Goal: Task Accomplishment & Management: Manage account settings

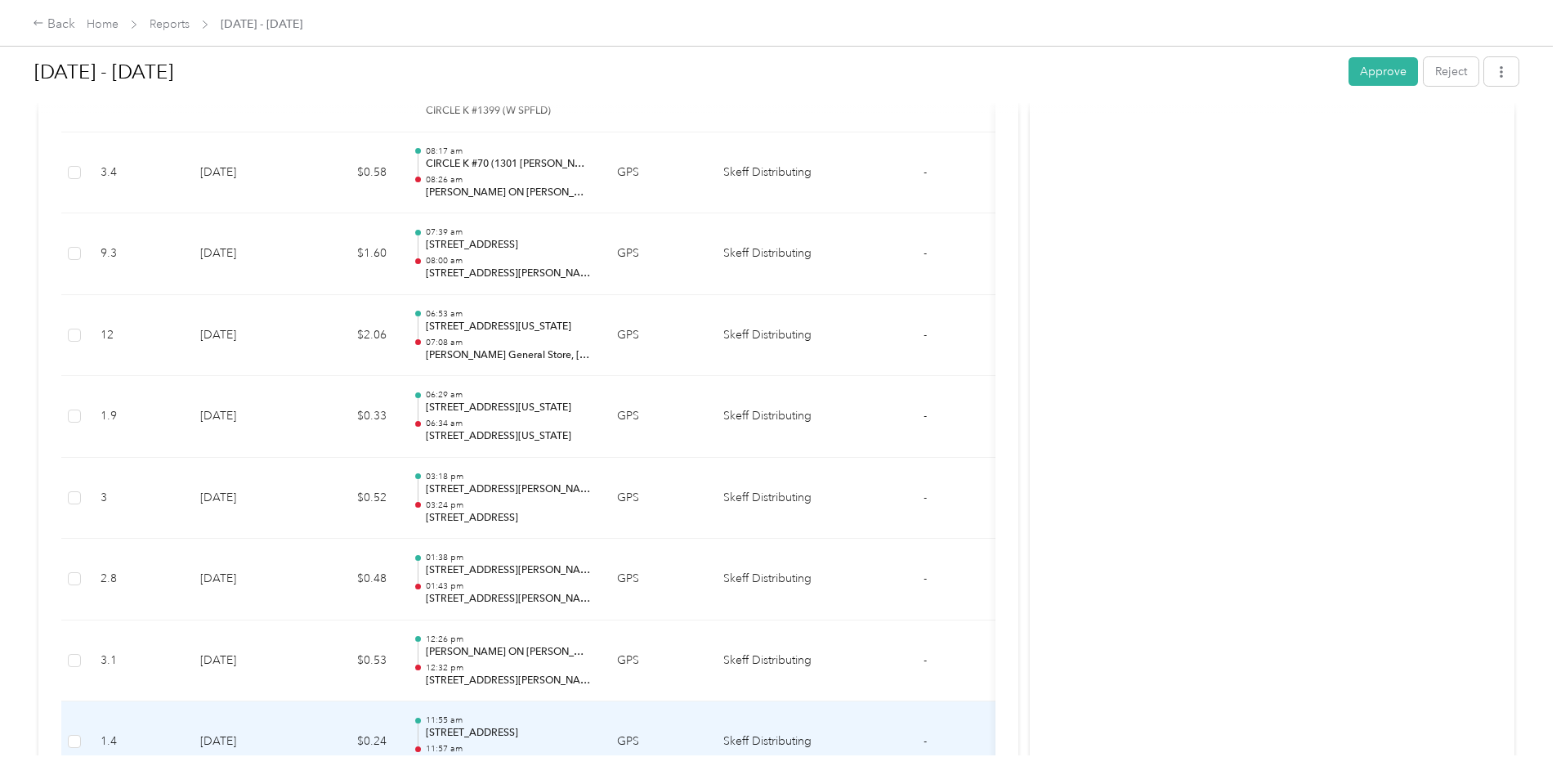
scroll to position [9725, 0]
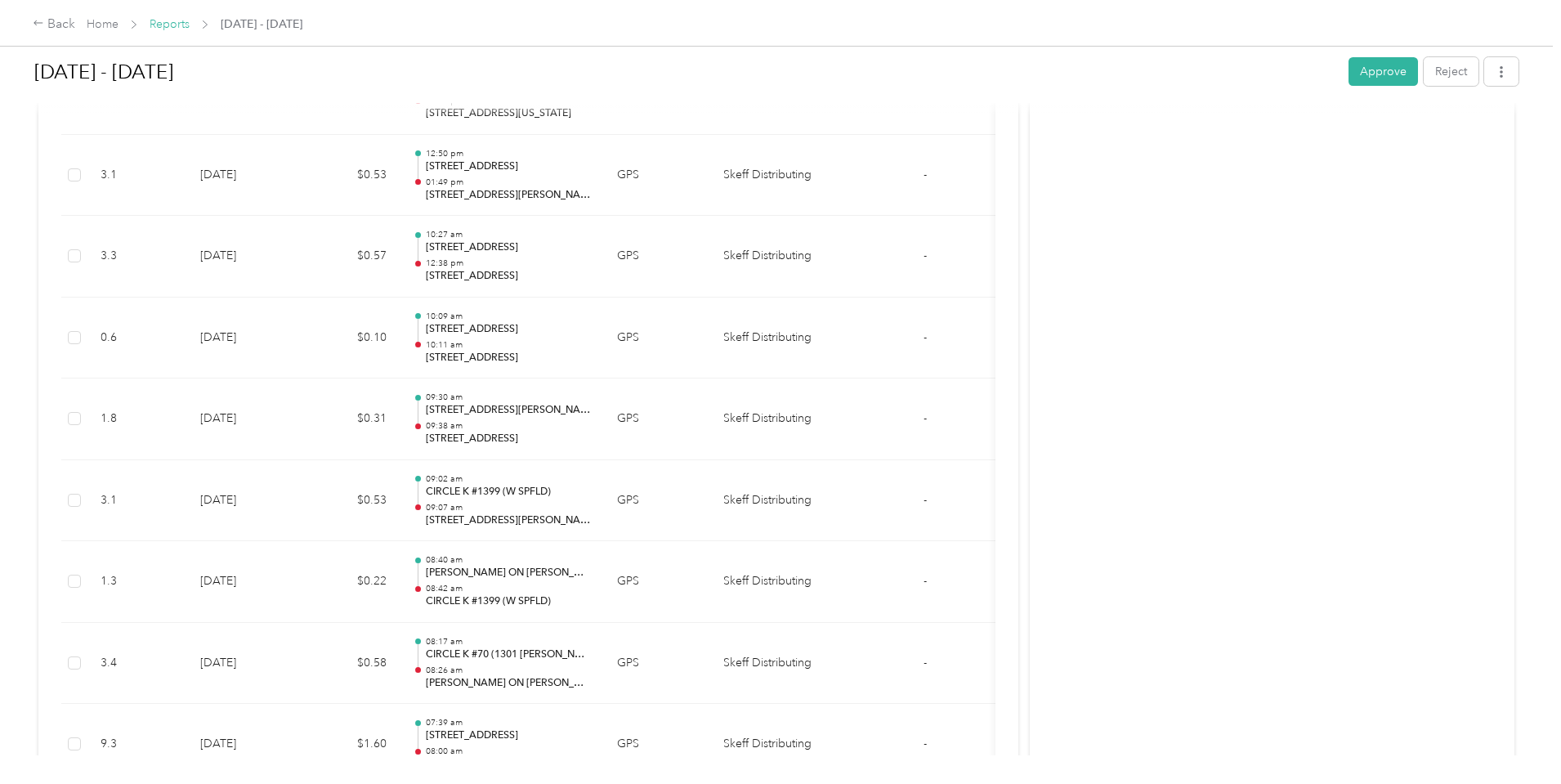
click at [190, 27] on link "Reports" at bounding box center [169, 24] width 40 height 14
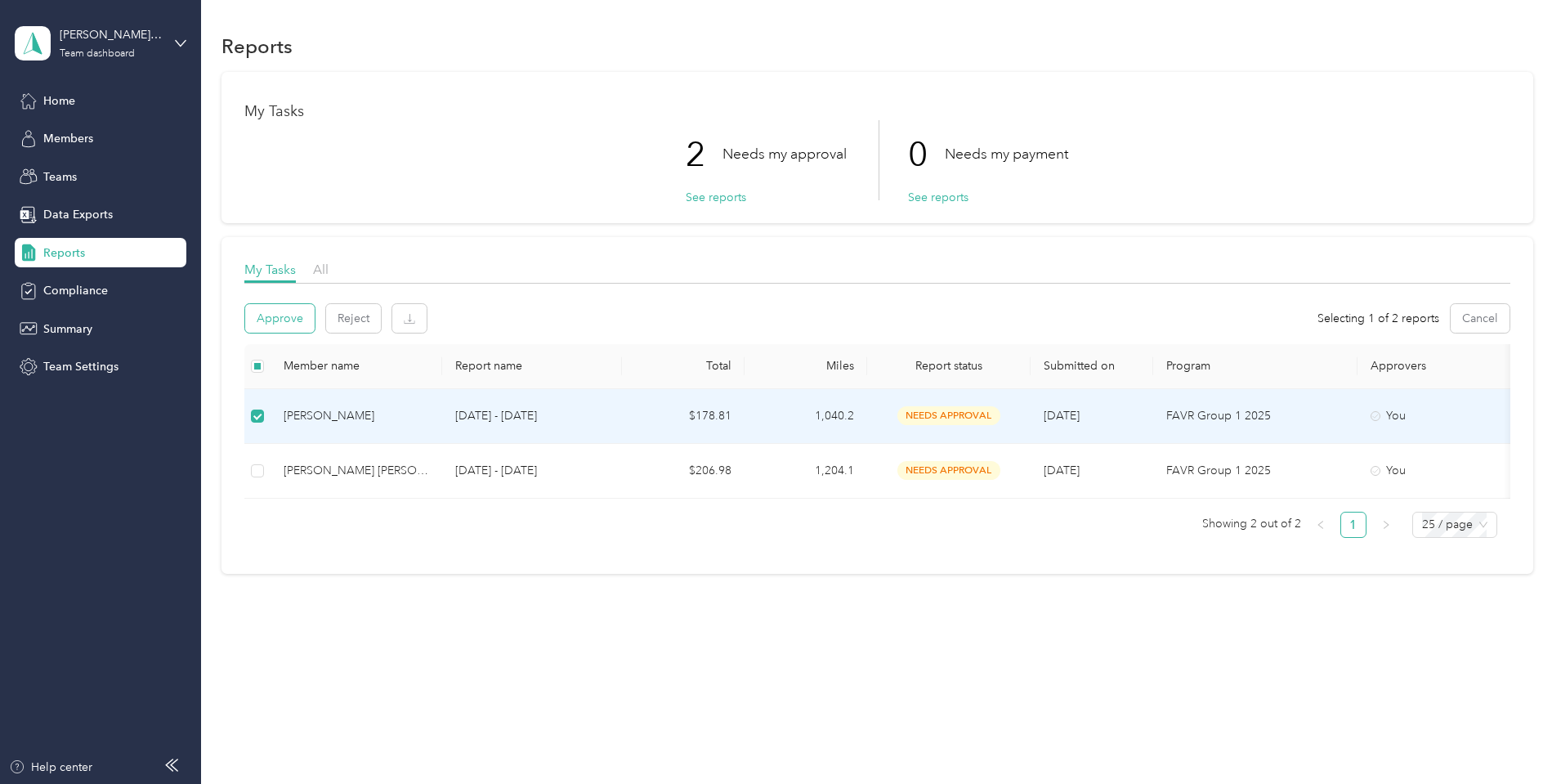
click at [315, 317] on button "Approve" at bounding box center [280, 318] width 70 height 28
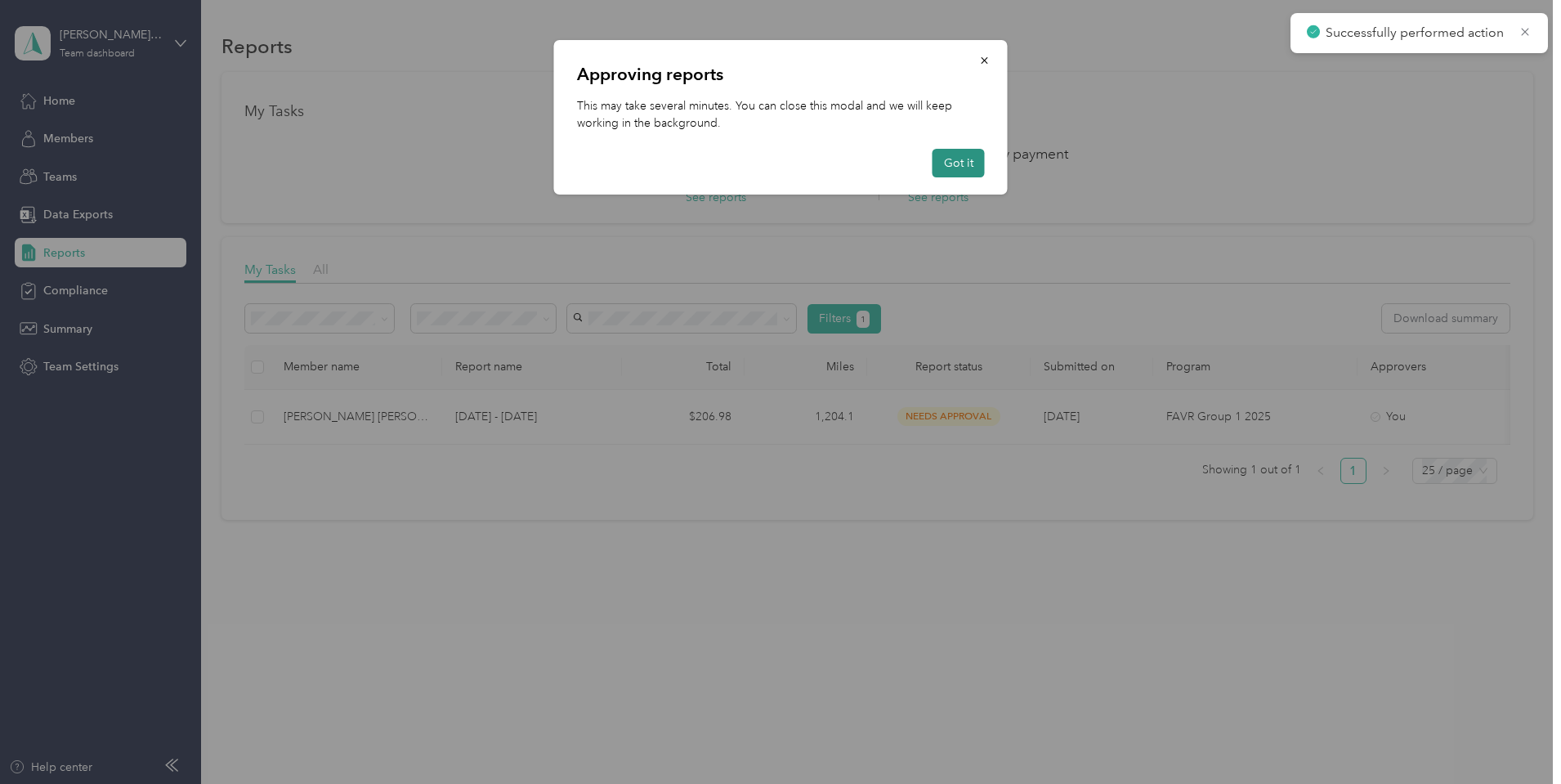
click at [968, 166] on button "Got it" at bounding box center [959, 163] width 52 height 28
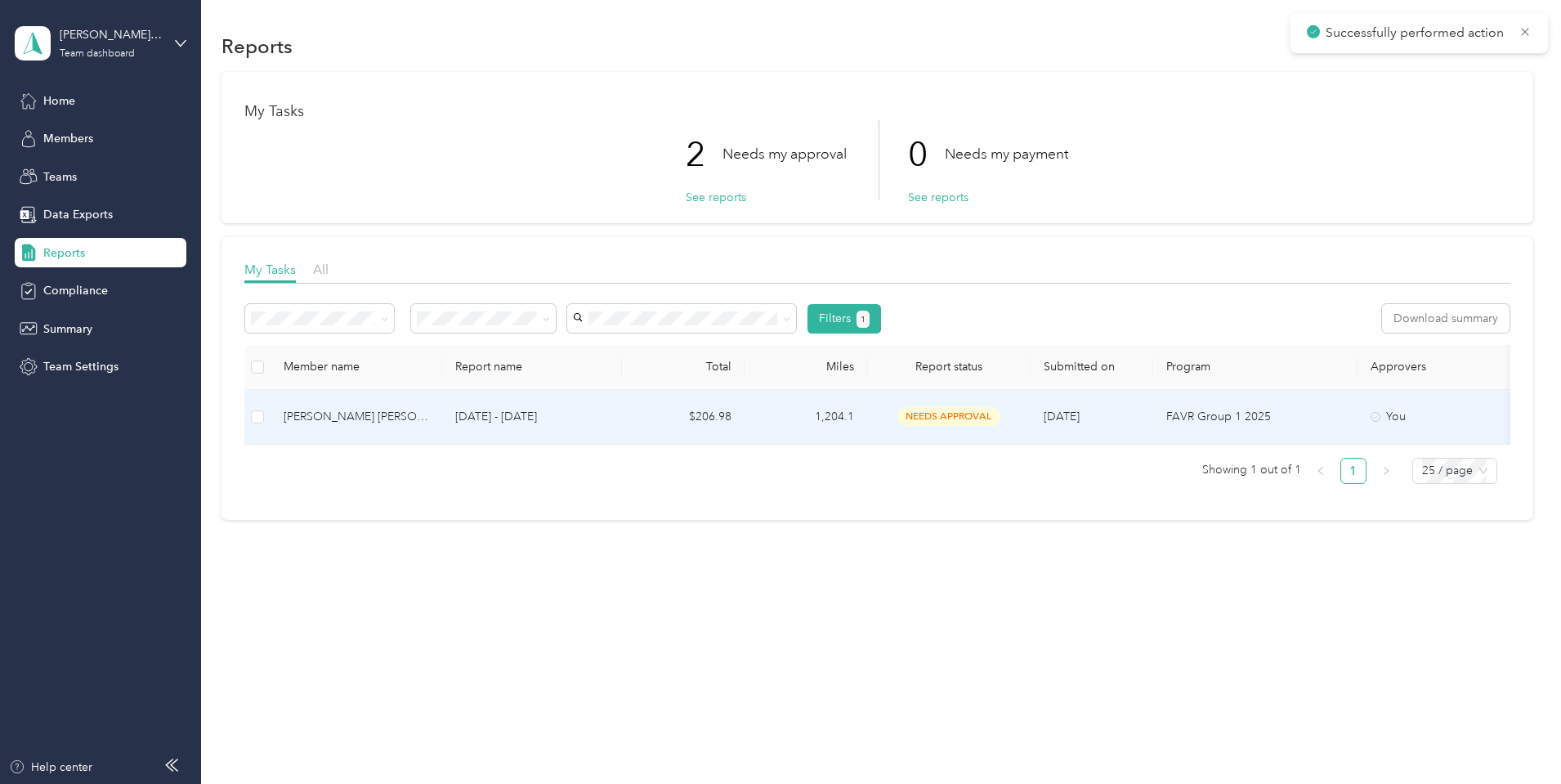
click at [429, 420] on div "[PERSON_NAME] [PERSON_NAME]" at bounding box center [356, 417] width 145 height 18
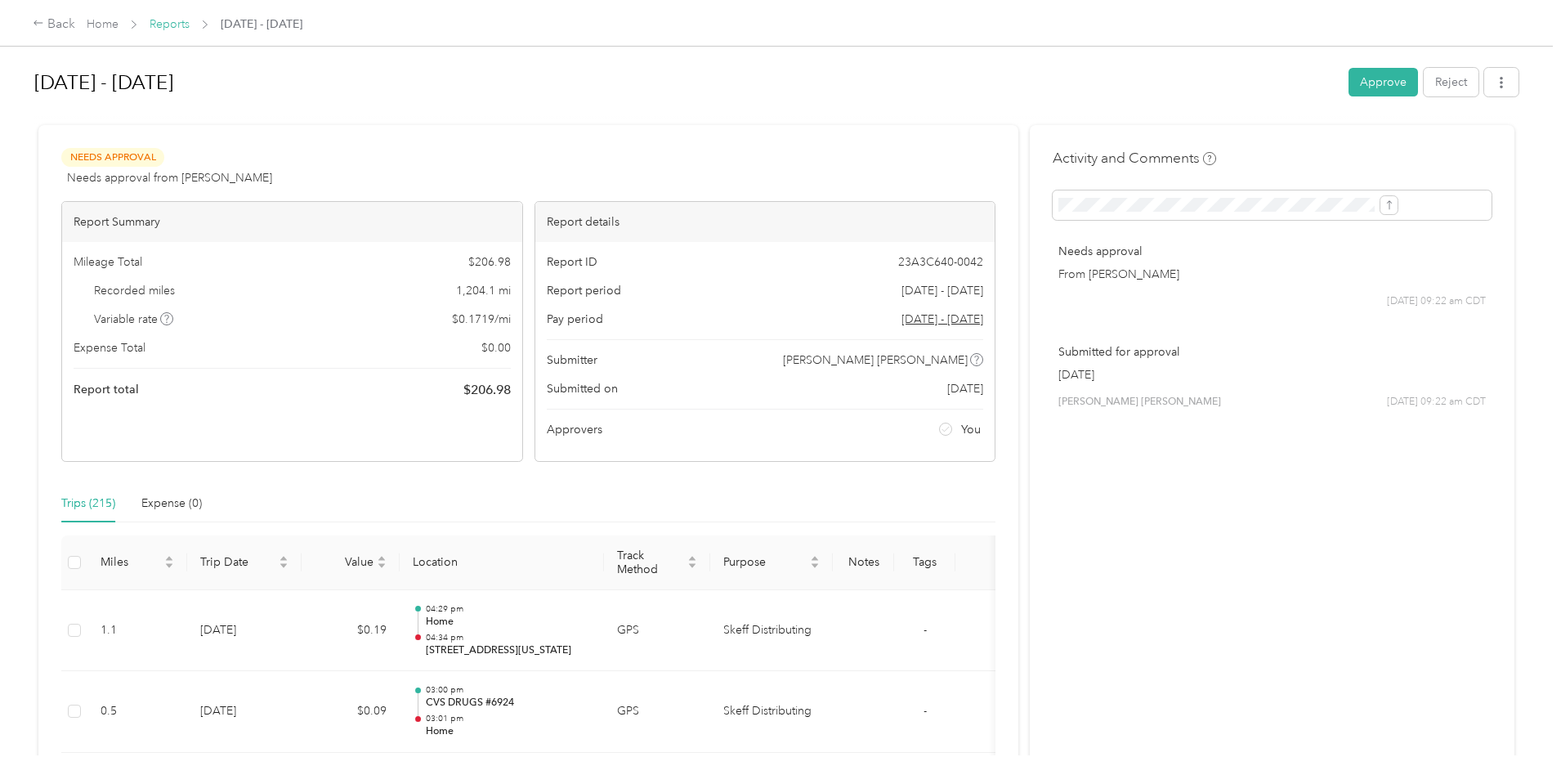
click at [190, 26] on link "Reports" at bounding box center [169, 24] width 40 height 14
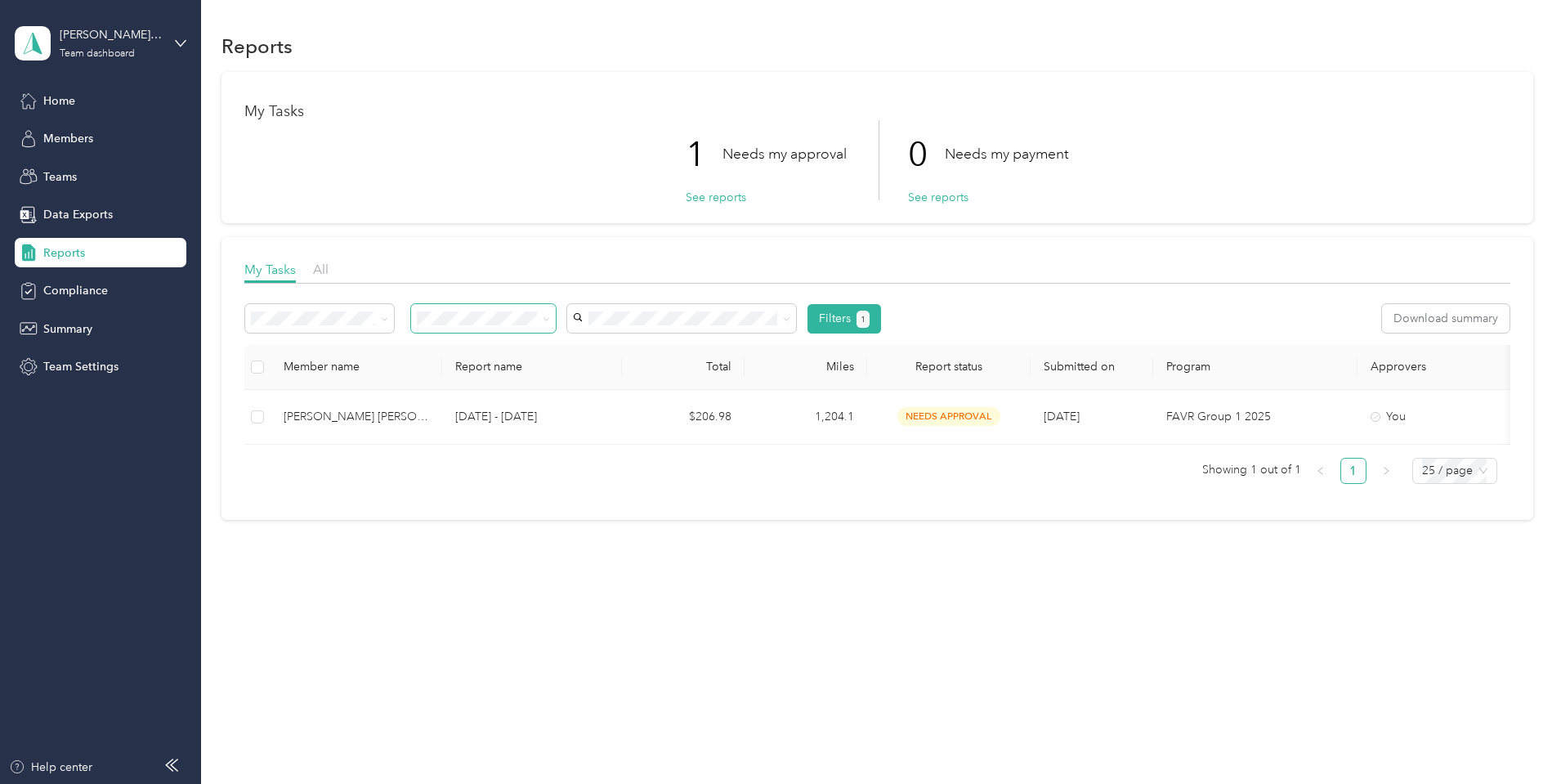
click at [550, 317] on icon at bounding box center [546, 319] width 7 height 7
click at [640, 433] on div "Approved by me" at bounding box center [593, 432] width 122 height 17
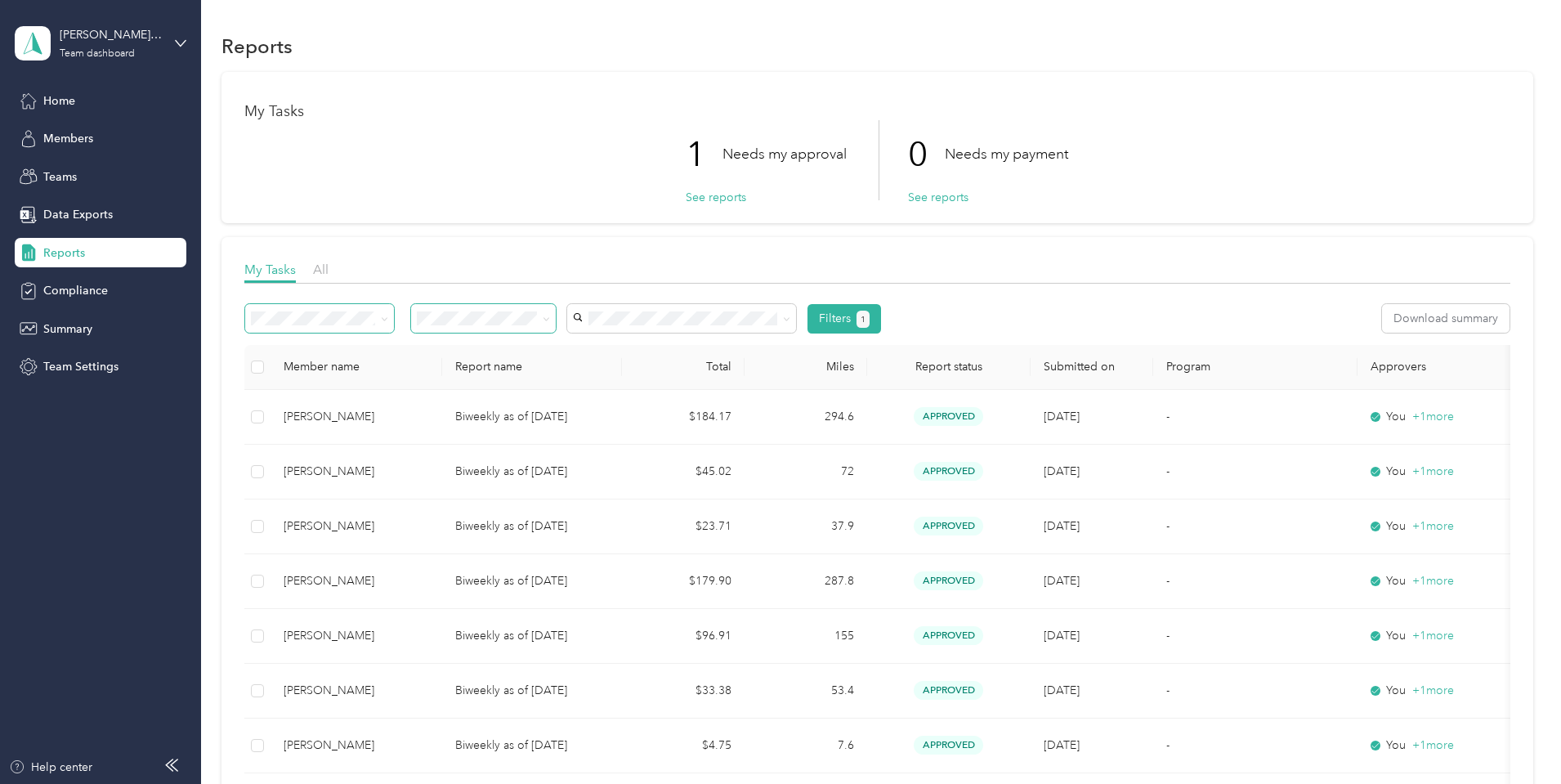
click at [388, 314] on span at bounding box center [382, 318] width 13 height 17
click at [388, 319] on icon at bounding box center [384, 319] width 7 height 7
click at [1154, 366] on th "Submitted on" at bounding box center [1092, 368] width 123 height 45
click at [1154, 368] on th "Submitted on" at bounding box center [1092, 368] width 123 height 45
click at [394, 326] on span at bounding box center [320, 318] width 149 height 28
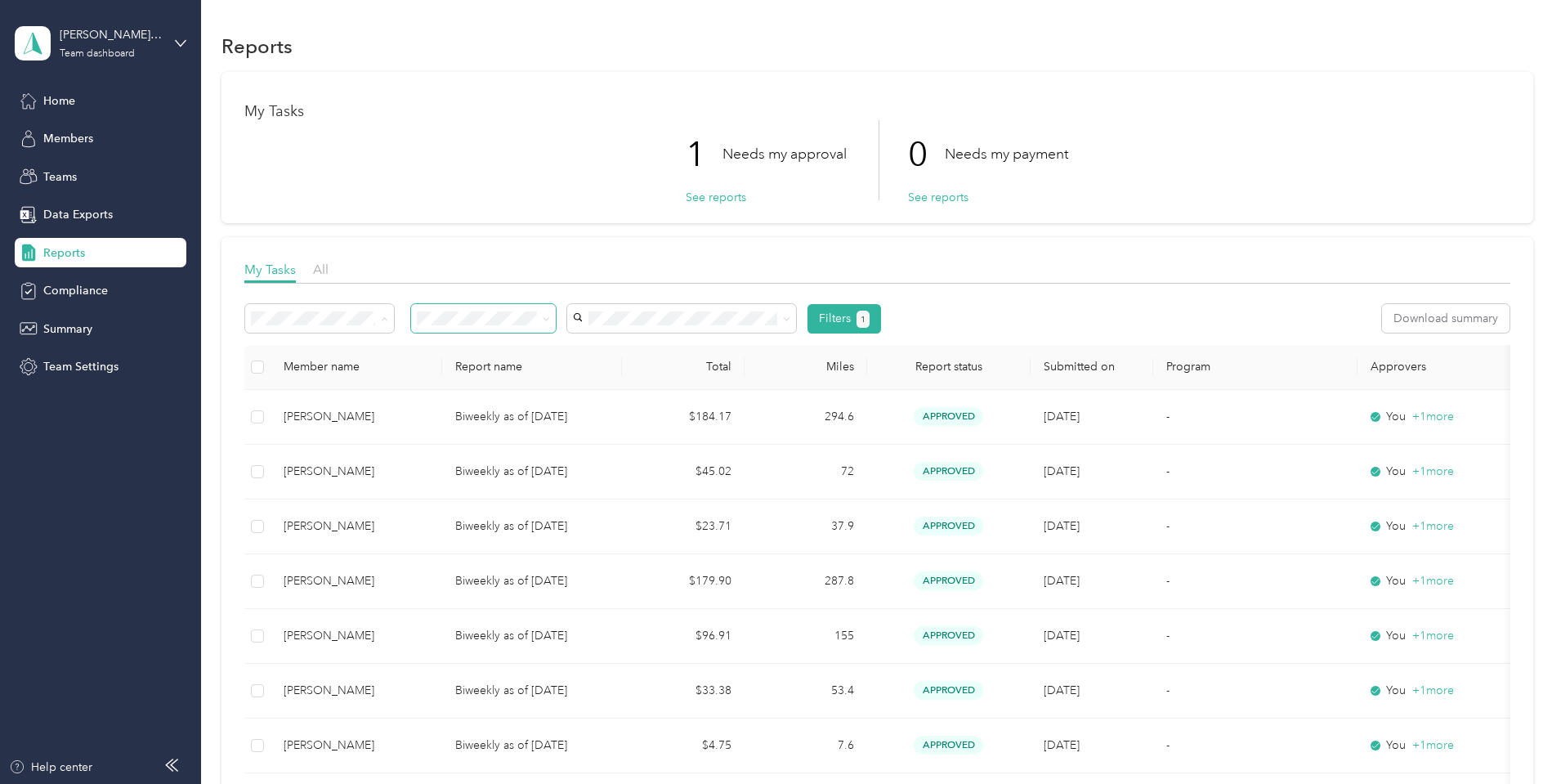
click at [429, 349] on span "Variable reports" at bounding box center [406, 348] width 82 height 14
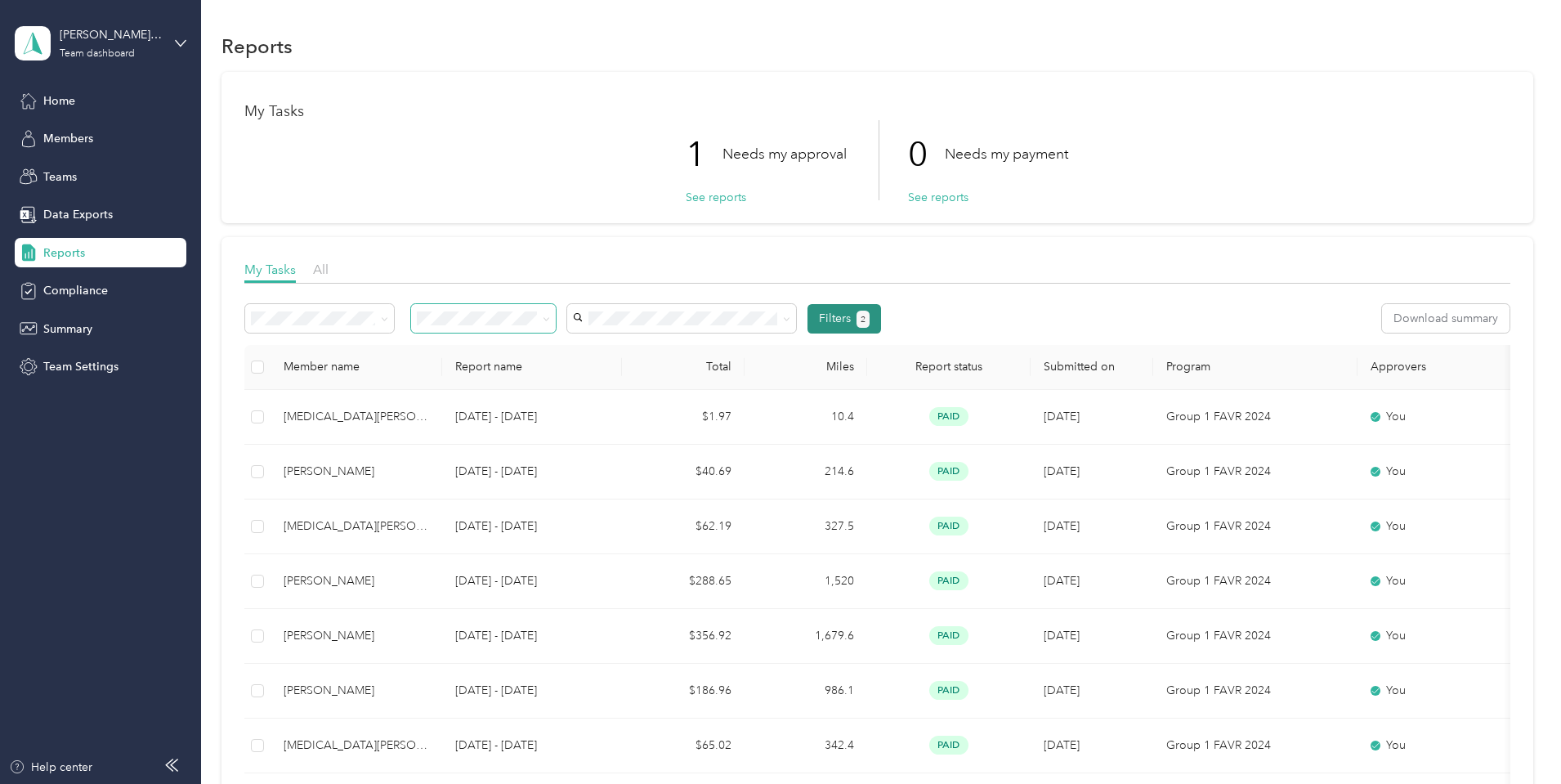
click at [882, 323] on button "Filters 2" at bounding box center [845, 318] width 75 height 29
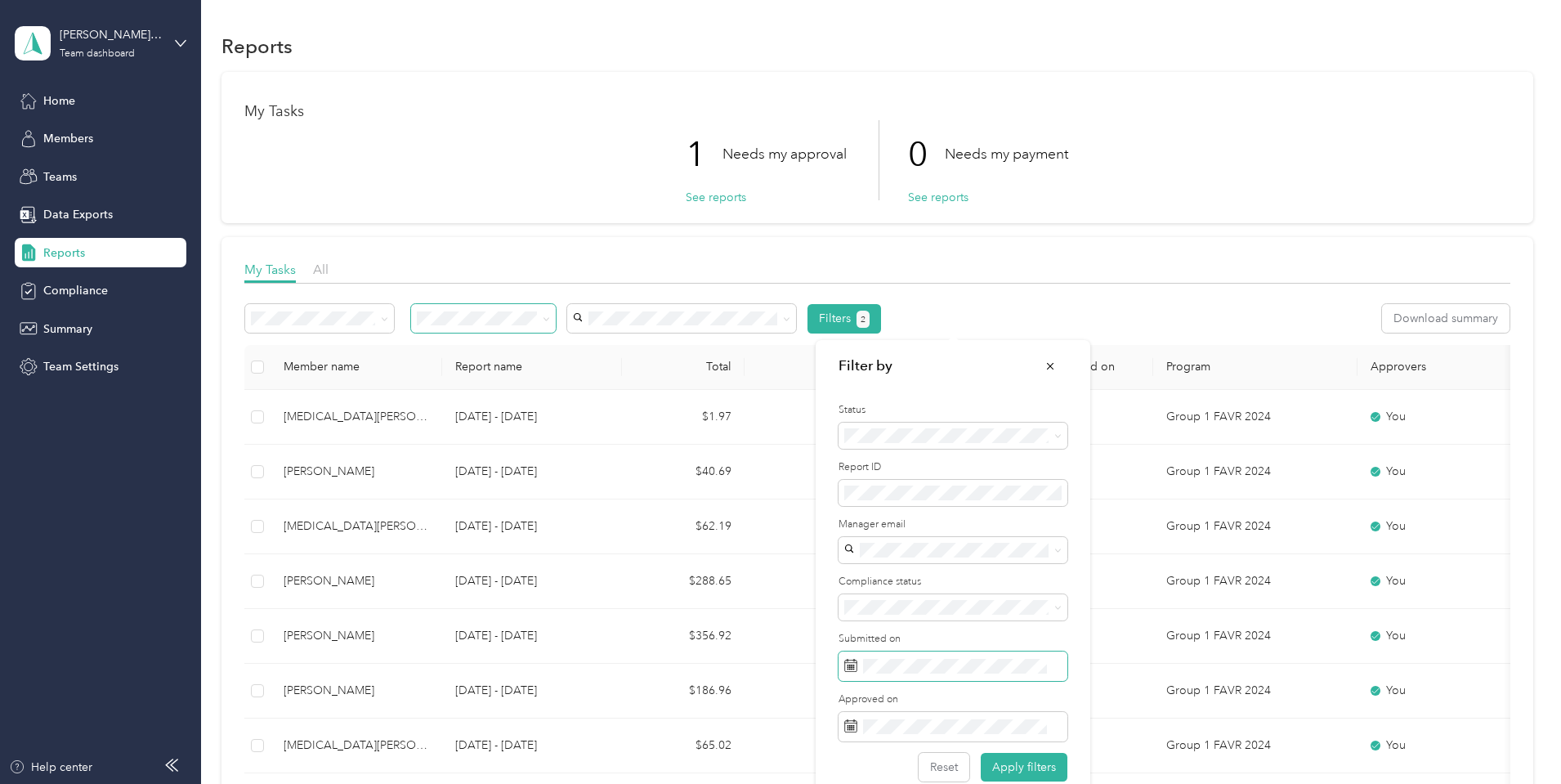
click at [854, 665] on icon at bounding box center [851, 665] width 13 height 13
click at [866, 443] on icon at bounding box center [867, 442] width 17 height 17
click at [961, 498] on div "1" at bounding box center [967, 499] width 22 height 21
click at [866, 624] on div "31" at bounding box center [861, 627] width 22 height 21
click at [1043, 763] on button "Apply filters" at bounding box center [1024, 767] width 86 height 28
